Goal: Navigation & Orientation: Find specific page/section

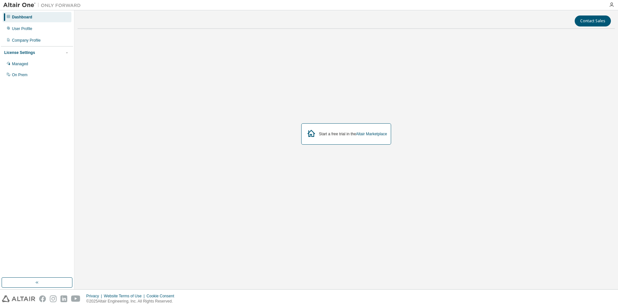
click at [9, 16] on icon at bounding box center [8, 17] width 4 height 4
click at [15, 31] on div "User Profile" at bounding box center [37, 29] width 69 height 10
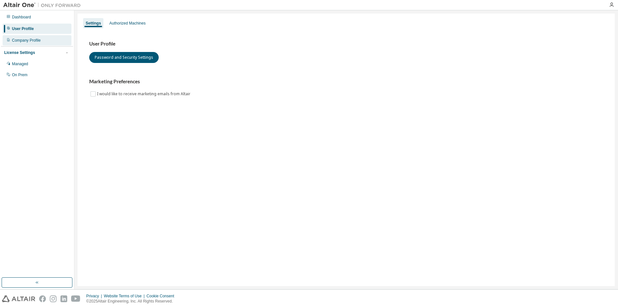
click at [30, 44] on div "Company Profile" at bounding box center [37, 40] width 69 height 10
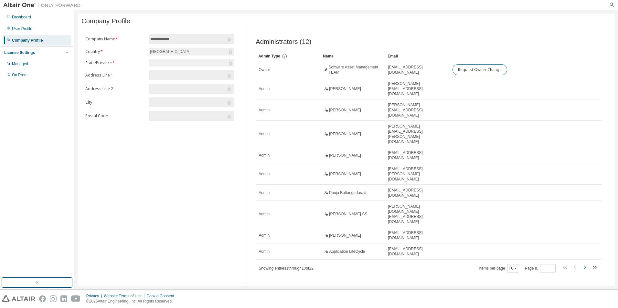
click at [583, 264] on icon "button" at bounding box center [585, 268] width 8 height 8
type input "*"
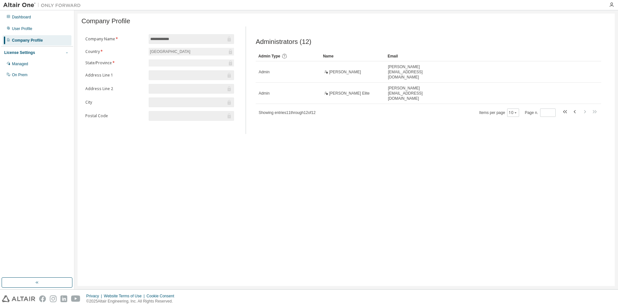
click at [66, 53] on icon "button" at bounding box center [67, 53] width 4 height 4
click at [26, 66] on div "Managed" at bounding box center [20, 63] width 16 height 5
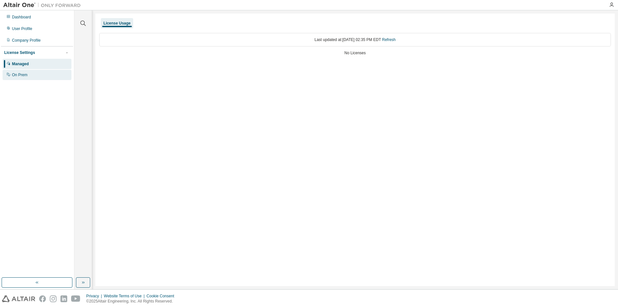
click at [19, 77] on div "On Prem" at bounding box center [20, 74] width 16 height 5
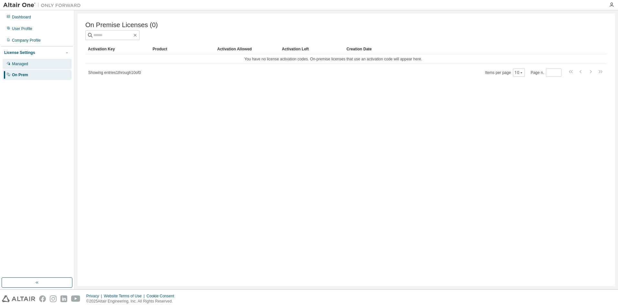
click at [28, 66] on div "Managed" at bounding box center [20, 63] width 16 height 5
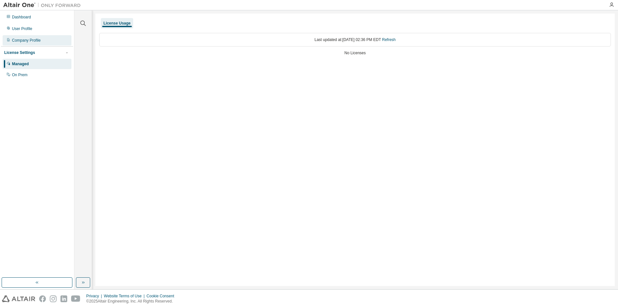
click at [40, 38] on div "Company Profile" at bounding box center [26, 40] width 29 height 5
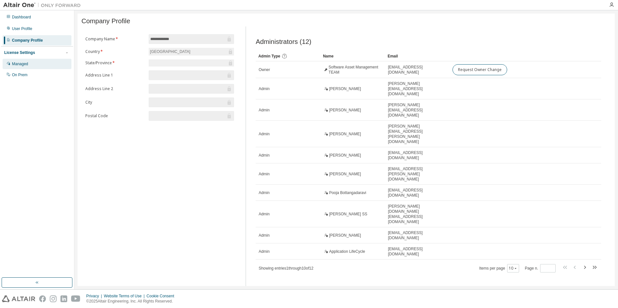
click at [33, 64] on div "Managed" at bounding box center [37, 64] width 69 height 10
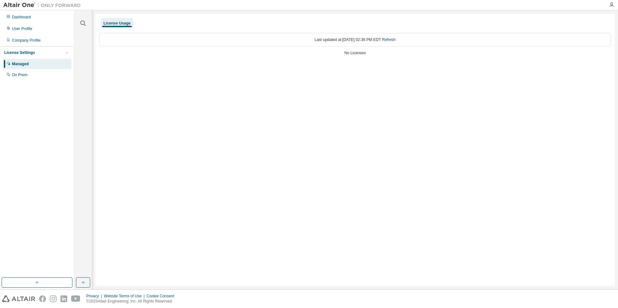
click at [27, 67] on div "Managed" at bounding box center [37, 64] width 69 height 10
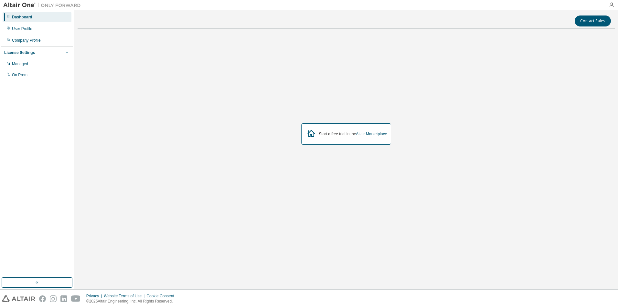
click at [67, 53] on icon "button" at bounding box center [67, 53] width 4 height 4
click at [67, 53] on icon "button" at bounding box center [67, 52] width 2 height 1
click at [13, 65] on div "Managed" at bounding box center [20, 63] width 16 height 5
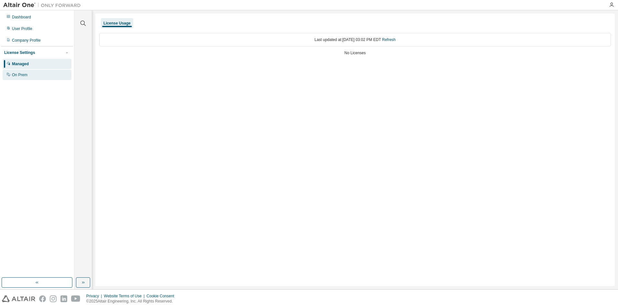
click at [28, 75] on div "On Prem" at bounding box center [37, 75] width 69 height 10
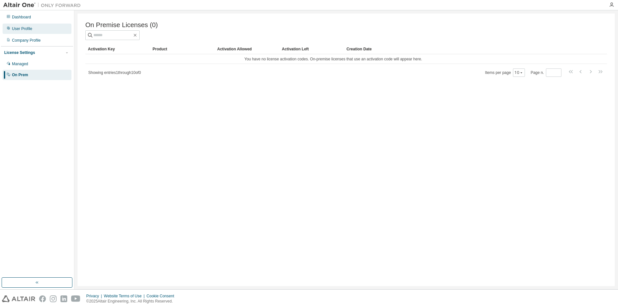
click at [31, 30] on div "User Profile" at bounding box center [22, 28] width 20 height 5
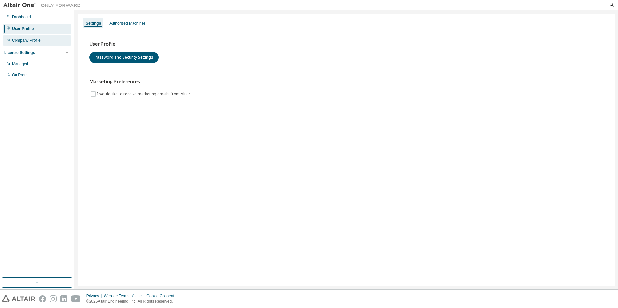
click at [37, 41] on div "Company Profile" at bounding box center [26, 40] width 29 height 5
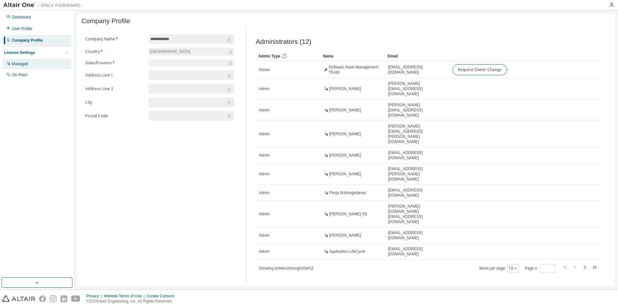
click at [16, 62] on div "Managed" at bounding box center [20, 63] width 16 height 5
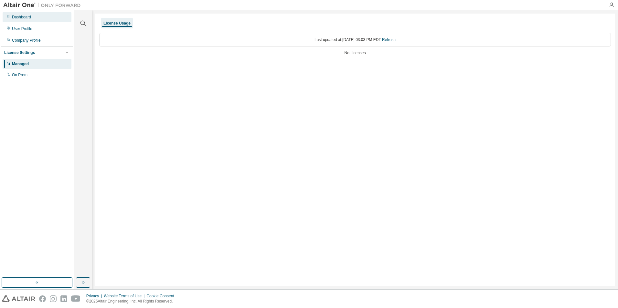
click at [31, 21] on div "Dashboard" at bounding box center [37, 17] width 69 height 10
